Goal: Use online tool/utility

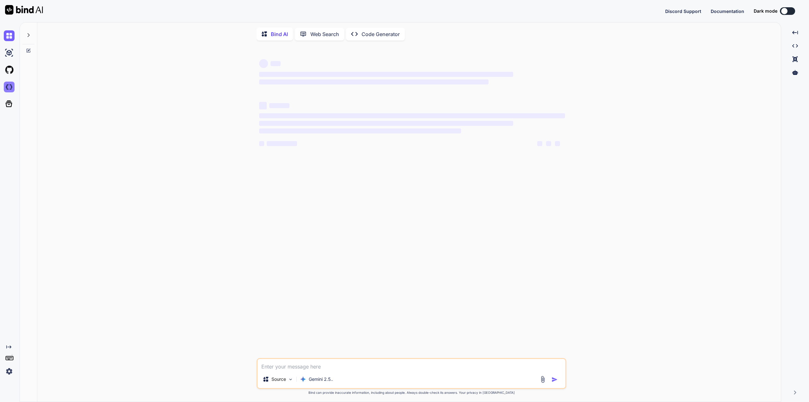
click at [11, 87] on img at bounding box center [9, 87] width 11 height 11
type textarea "x"
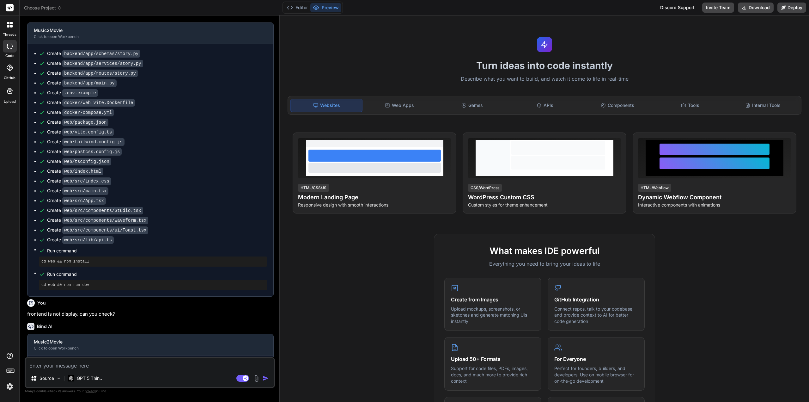
scroll to position [807, 0]
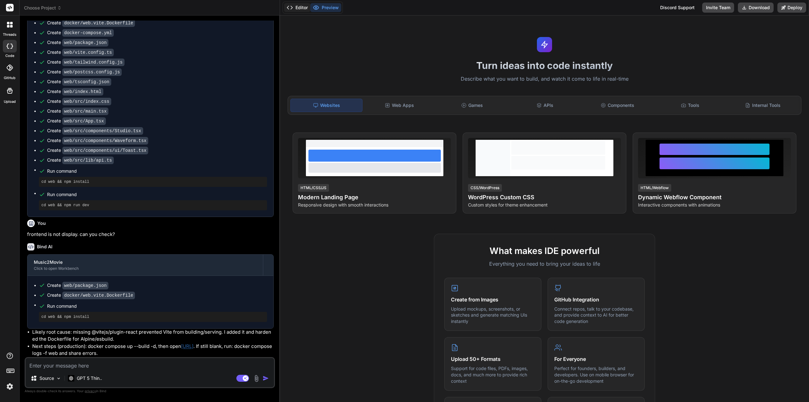
click at [301, 10] on button "Editor" at bounding box center [297, 7] width 26 height 9
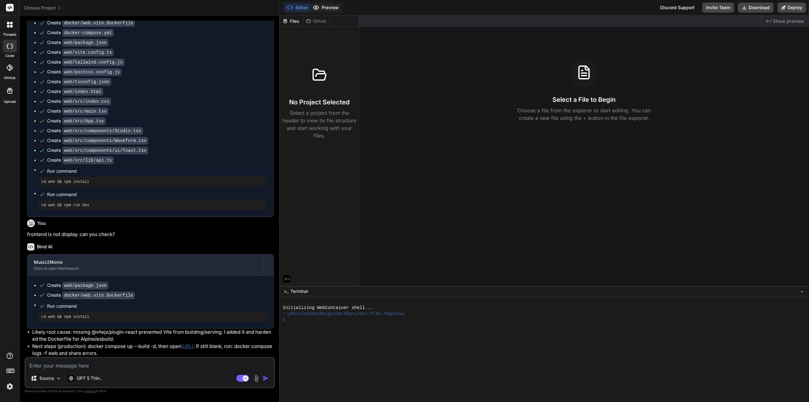
click at [321, 10] on button "Preview" at bounding box center [325, 7] width 31 height 9
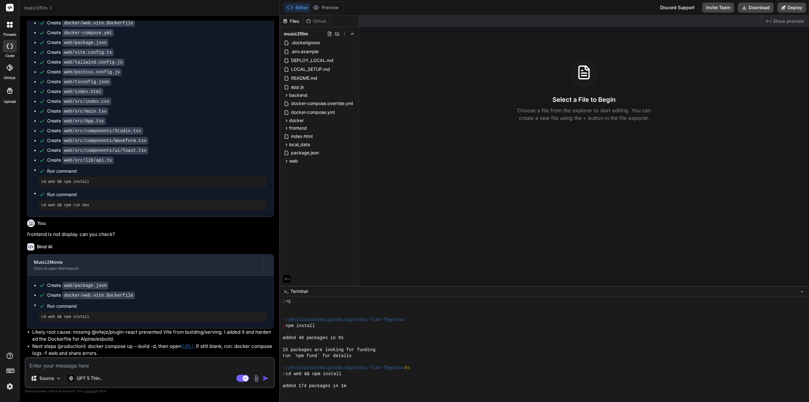
scroll to position [48, 0]
type textarea "x"
